Goal: Task Accomplishment & Management: Complete application form

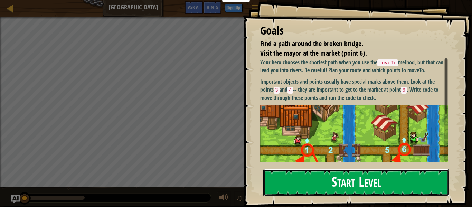
click at [301, 186] on button "Start Level" at bounding box center [356, 182] width 186 height 27
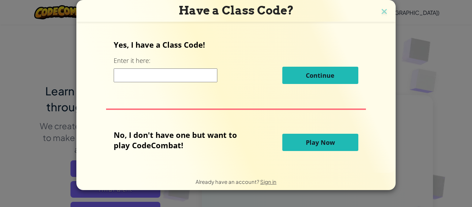
scroll to position [84, 0]
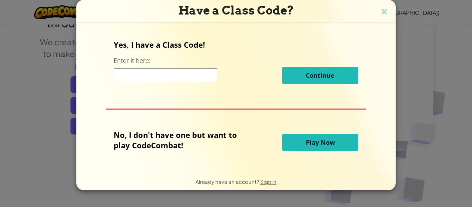
click at [142, 73] on input at bounding box center [166, 75] width 104 height 14
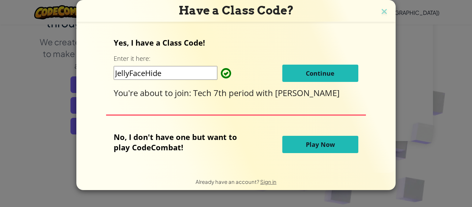
type input "JellyFaceHide"
click at [315, 72] on span "Continue" at bounding box center [320, 73] width 29 height 8
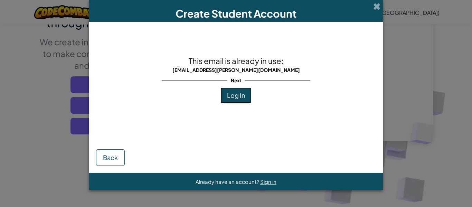
click at [232, 97] on span "Log In" at bounding box center [236, 95] width 18 height 8
